Goal: Browse casually

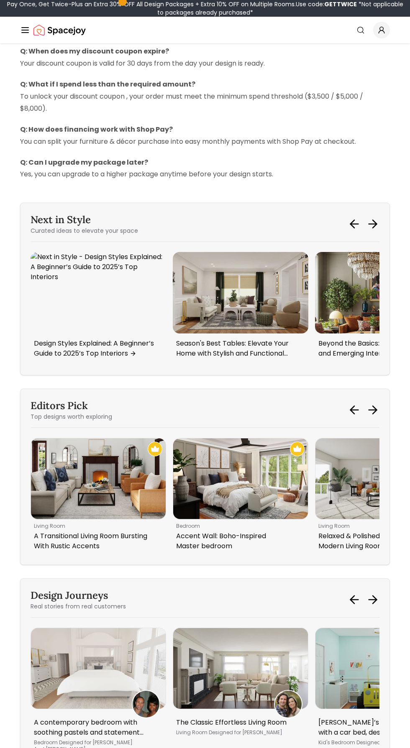
scroll to position [748, 0]
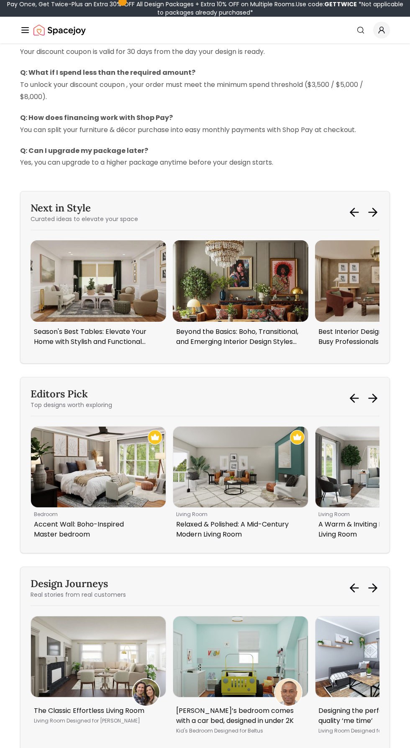
click at [111, 285] on img "5 / 6" at bounding box center [98, 280] width 135 height 81
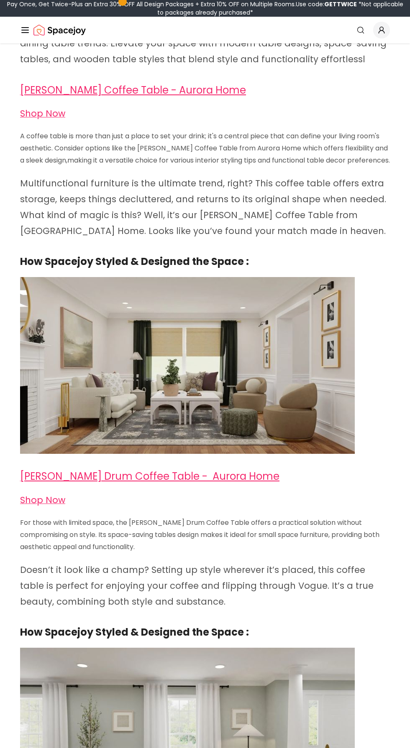
click at [290, 364] on img at bounding box center [187, 365] width 334 height 177
click at [283, 383] on img at bounding box center [187, 365] width 334 height 177
click at [296, 352] on img at bounding box center [187, 365] width 334 height 177
click at [285, 385] on img at bounding box center [187, 365] width 334 height 177
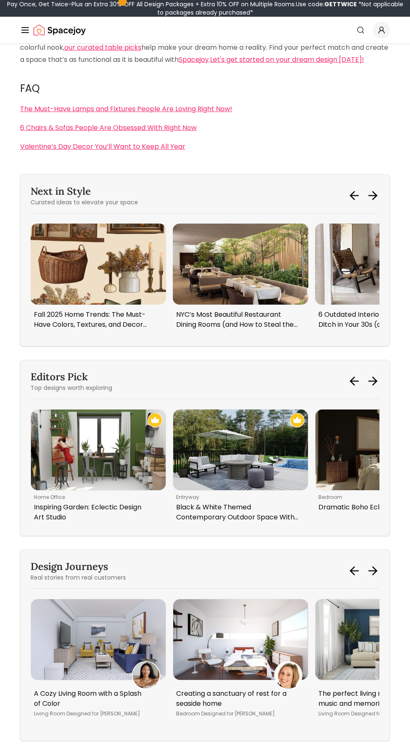
scroll to position [2853, 0]
